Goal: Check status: Check status

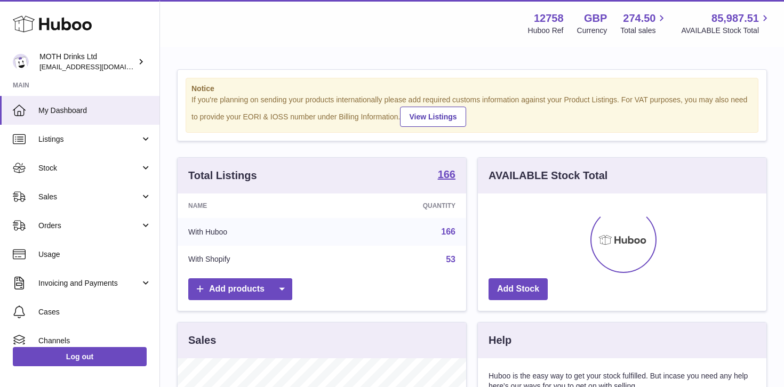
scroll to position [166, 288]
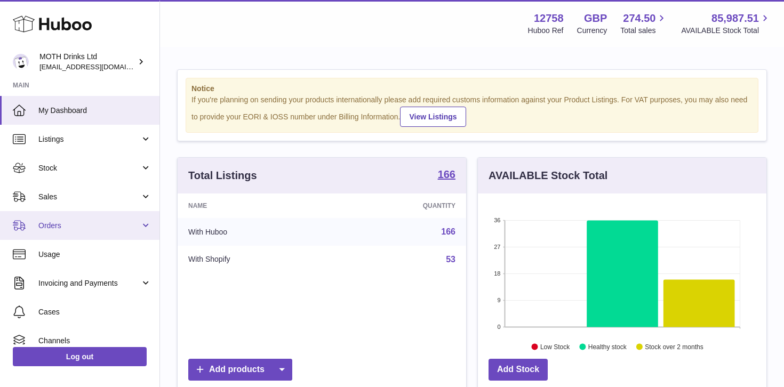
click at [107, 228] on span "Orders" at bounding box center [89, 226] width 102 height 10
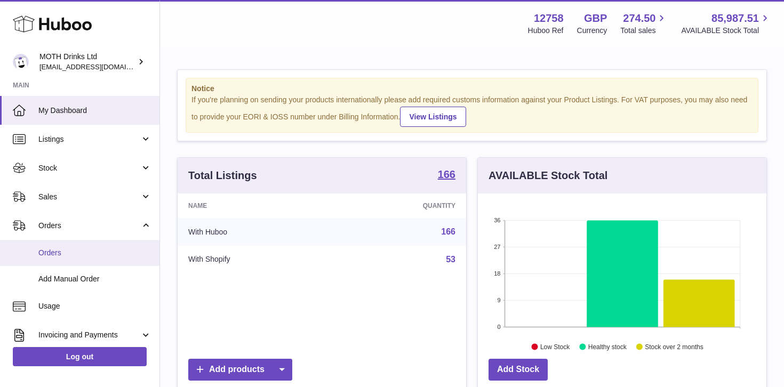
click at [83, 257] on span "Orders" at bounding box center [94, 253] width 113 height 10
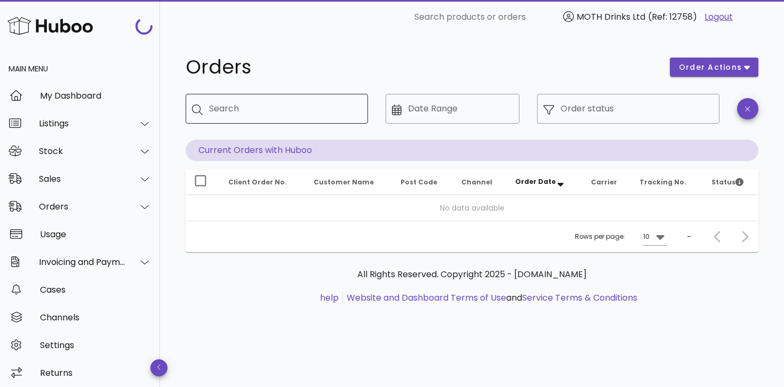
click at [285, 102] on input "Search" at bounding box center [284, 108] width 150 height 17
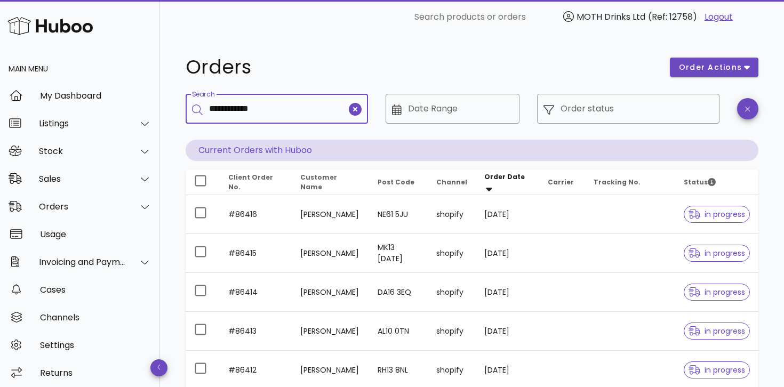
type input "**********"
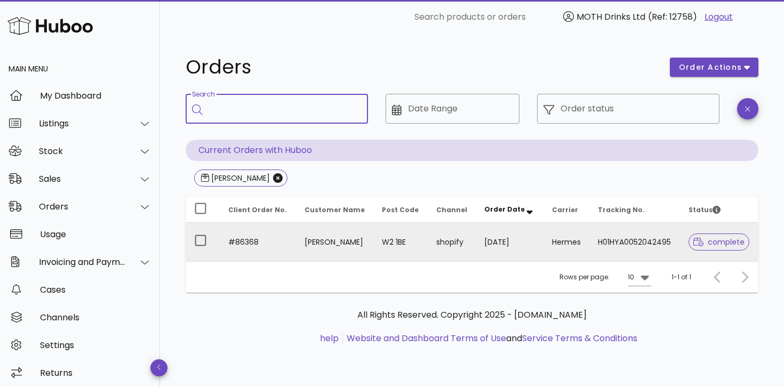
click at [501, 237] on td "10/09/2025" at bounding box center [510, 242] width 68 height 38
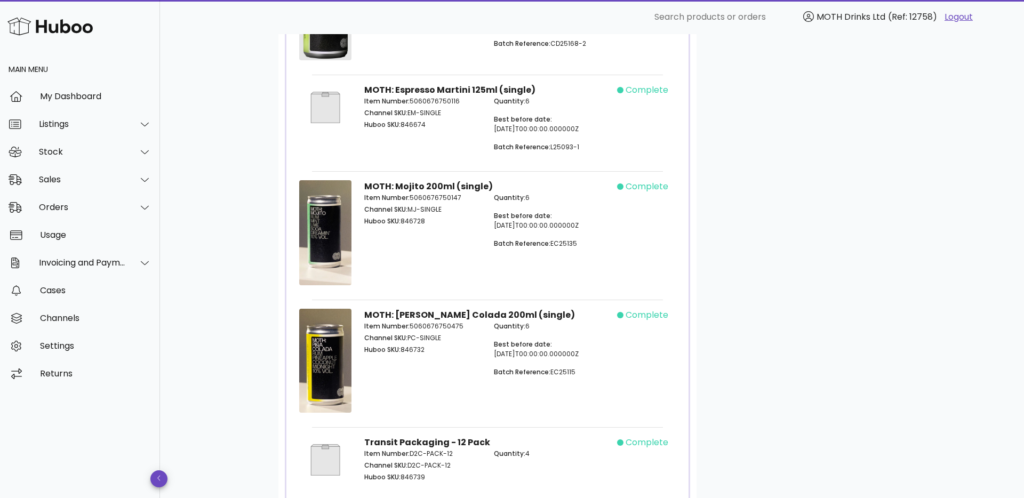
scroll to position [879, 0]
